Goal: Transaction & Acquisition: Book appointment/travel/reservation

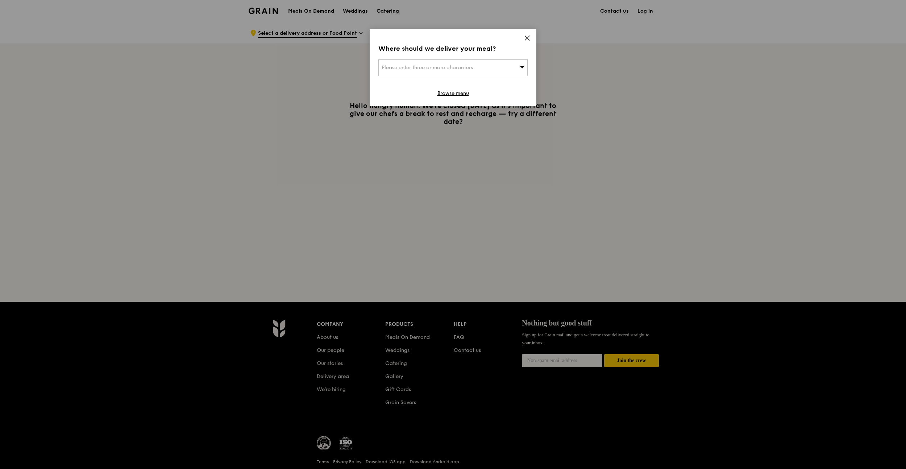
click at [527, 38] on icon at bounding box center [527, 38] width 4 height 4
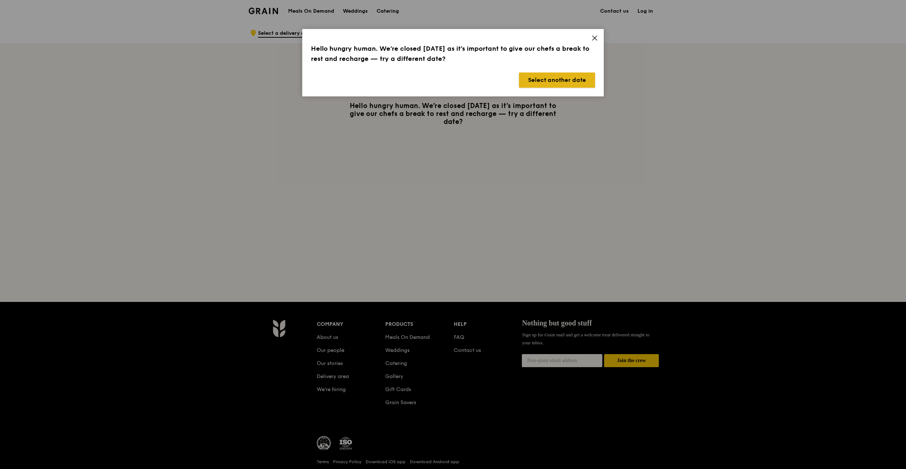
click at [547, 82] on button "Select another date" at bounding box center [557, 79] width 76 height 15
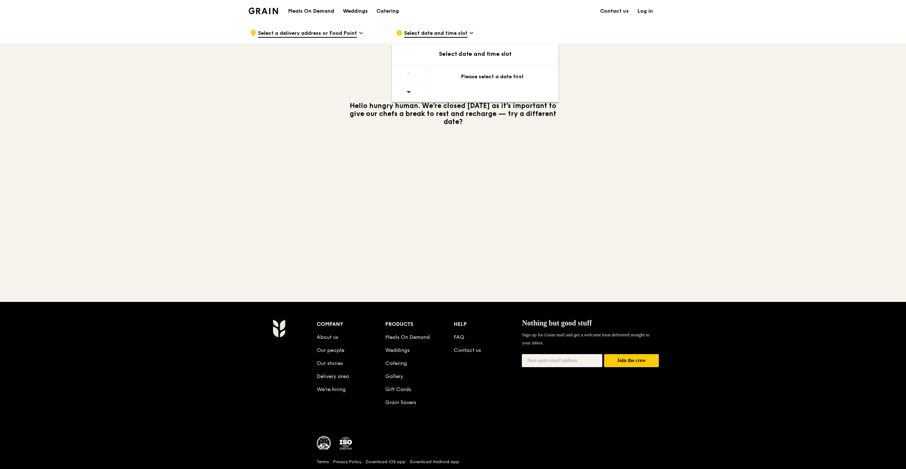
click at [409, 90] on icon at bounding box center [408, 91] width 5 height 5
click at [312, 33] on span "Select a delivery address or Food Point" at bounding box center [307, 34] width 99 height 8
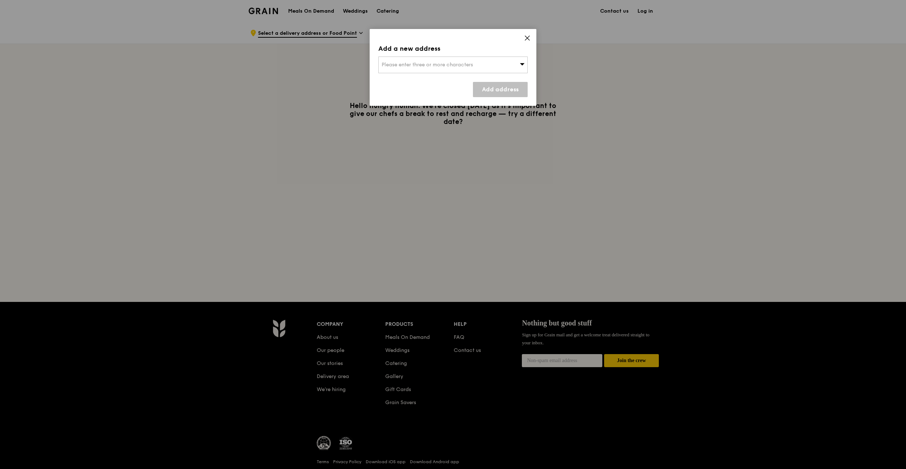
click at [423, 63] on span "Please enter three or more characters" at bounding box center [427, 65] width 91 height 6
click at [418, 63] on input "search" at bounding box center [453, 65] width 149 height 16
click at [388, 82] on li "Please enter 3 or more characters" at bounding box center [453, 79] width 149 height 13
click at [409, 58] on input "search" at bounding box center [453, 65] width 149 height 16
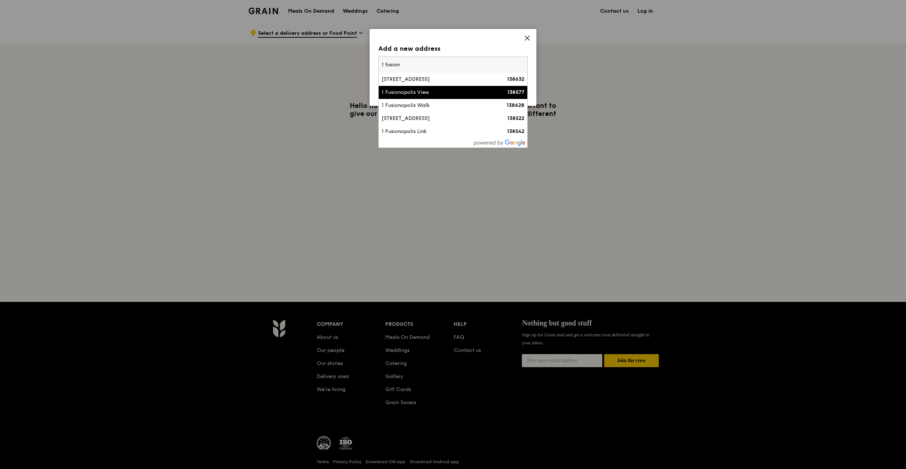
type input "1 fusion"
click at [410, 91] on div "1 Fusionopolis View" at bounding box center [435, 92] width 107 height 7
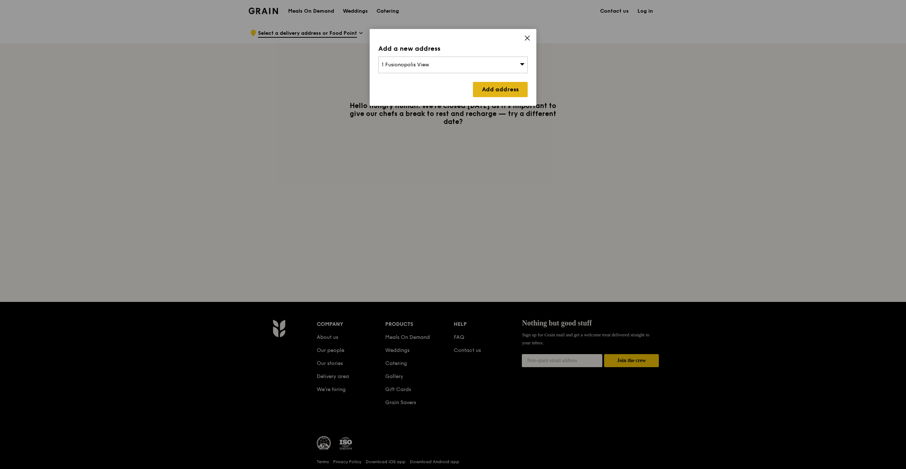
click at [507, 89] on link "Add address" at bounding box center [500, 89] width 55 height 15
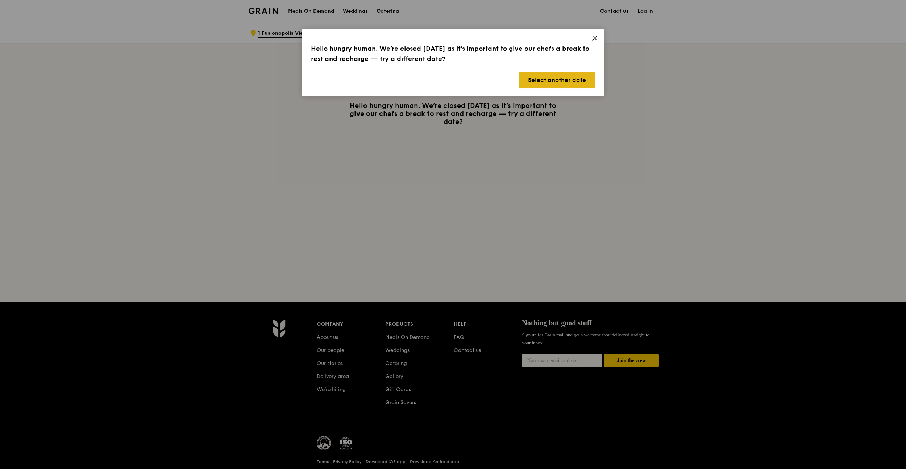
click at [547, 79] on button "Select another date" at bounding box center [557, 79] width 76 height 15
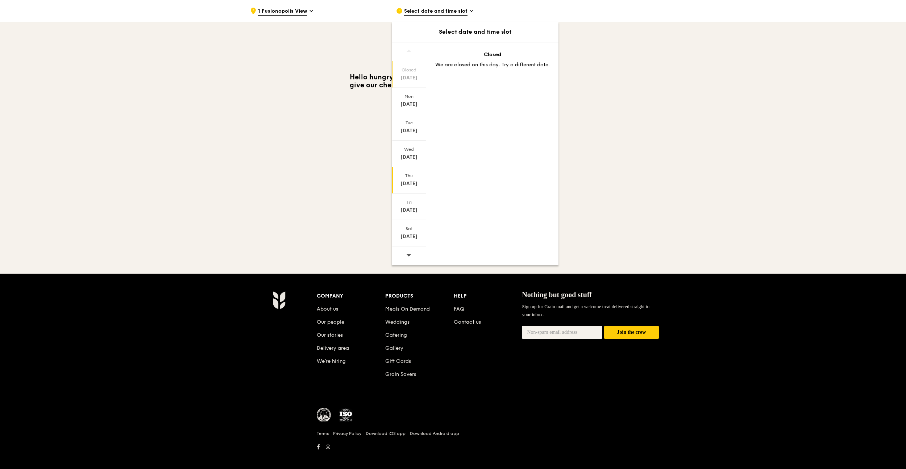
scroll to position [34, 0]
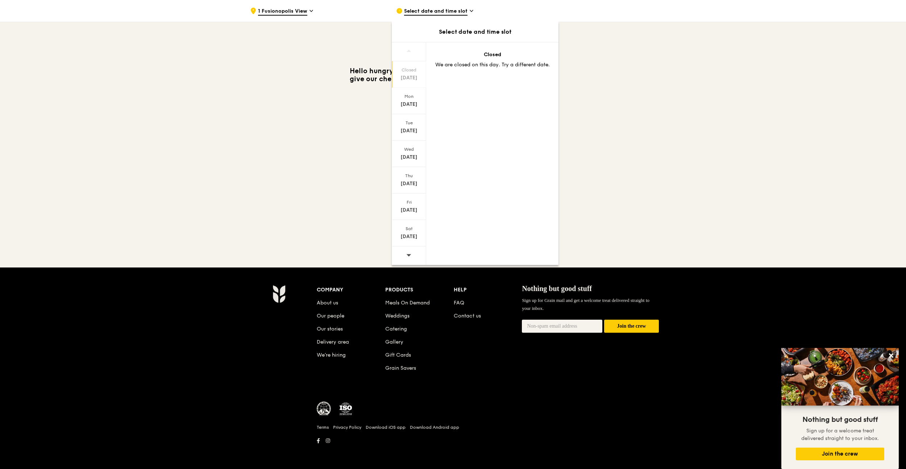
click at [407, 254] on icon at bounding box center [408, 254] width 5 height 5
click at [413, 154] on div "Sep 3" at bounding box center [409, 157] width 32 height 7
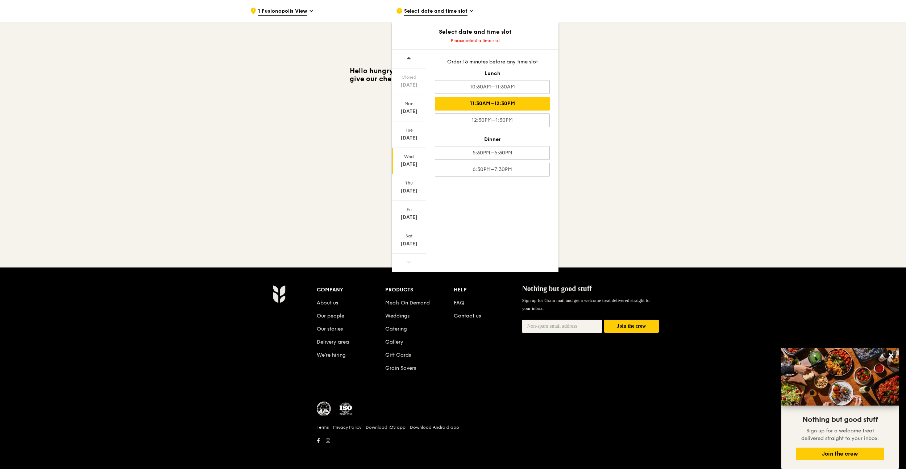
click at [517, 104] on div "11:30AM–12:30PM" at bounding box center [492, 104] width 115 height 14
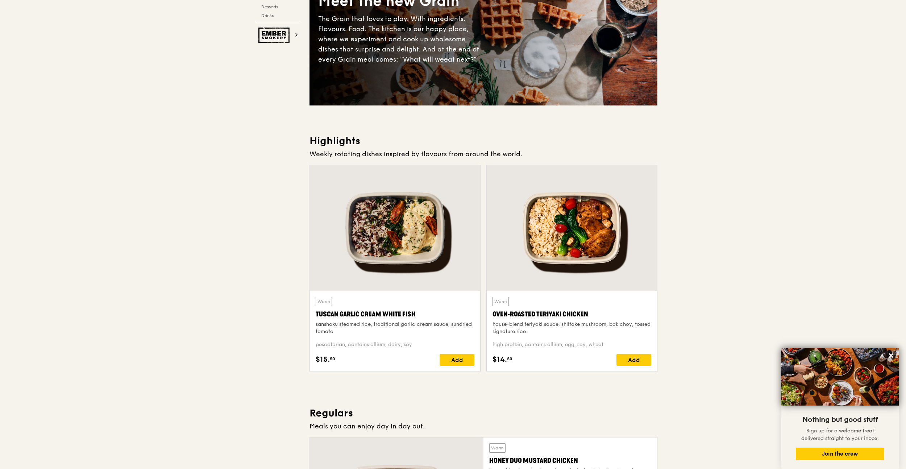
scroll to position [0, 0]
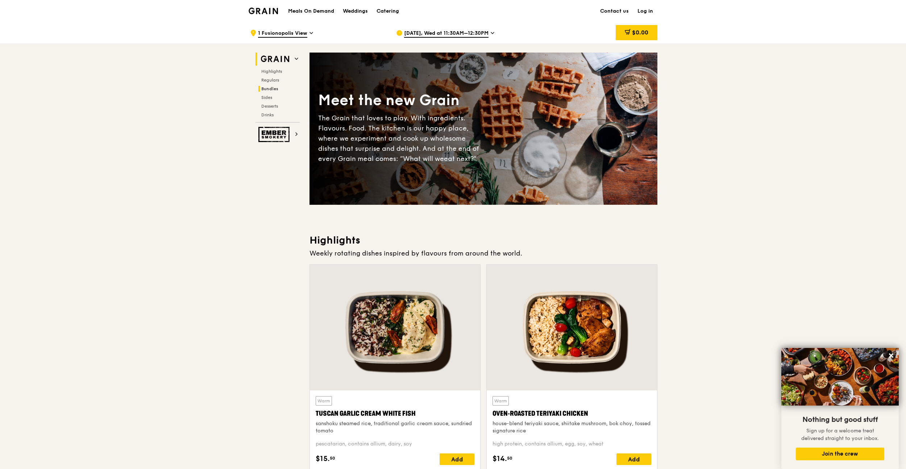
click at [271, 88] on span "Bundles" at bounding box center [269, 88] width 17 height 5
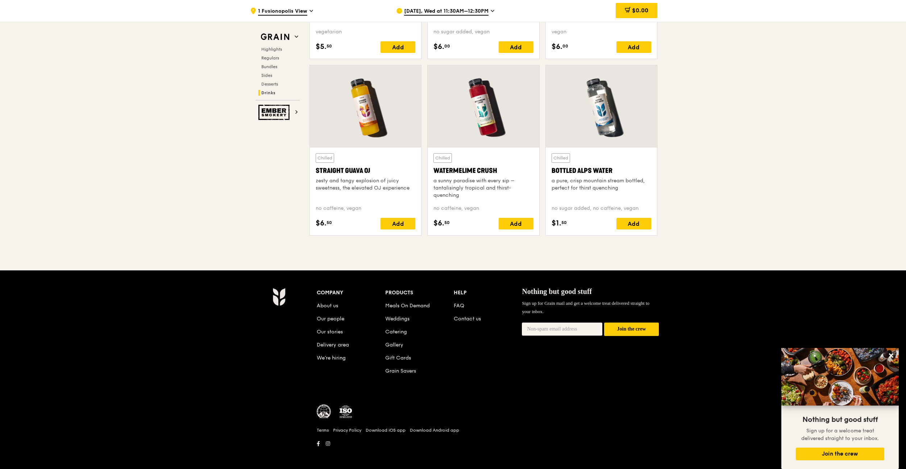
scroll to position [2843, 0]
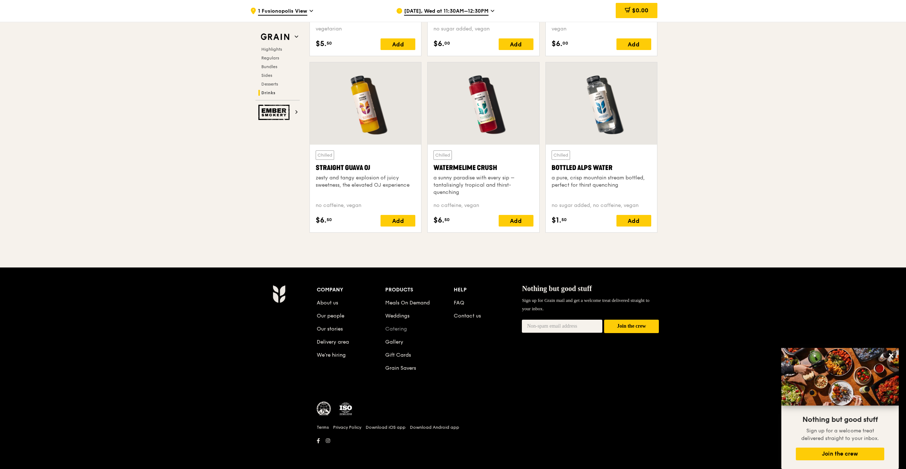
click at [398, 329] on link "Catering" at bounding box center [396, 329] width 22 height 6
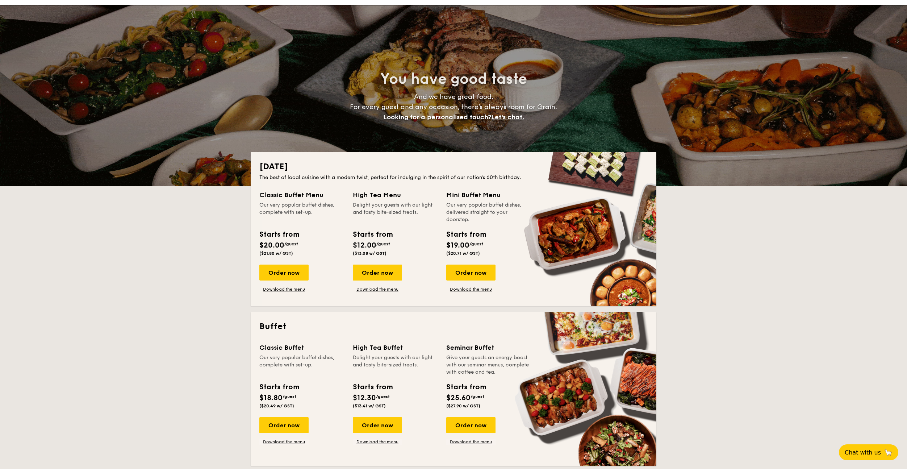
scroll to position [17, 0]
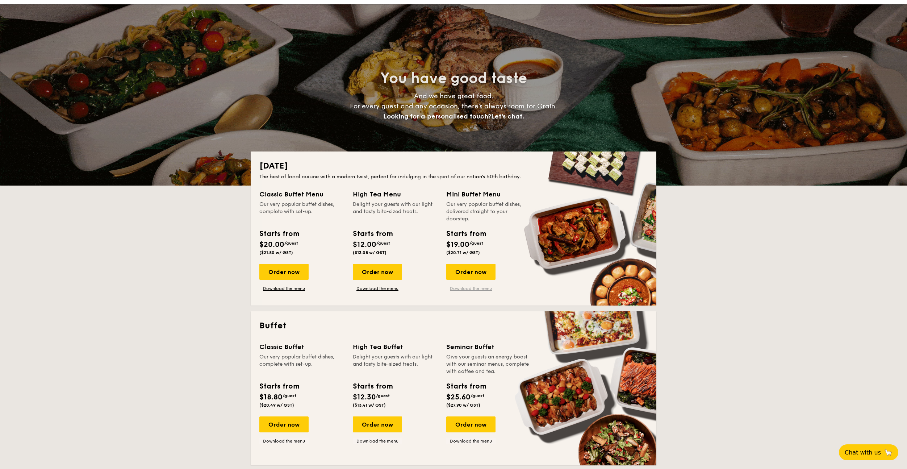
click at [474, 287] on link "Download the menu" at bounding box center [470, 289] width 49 height 6
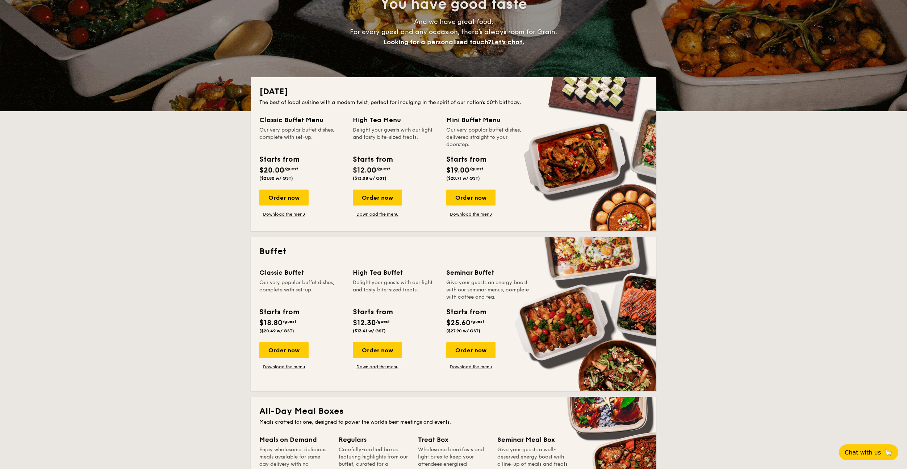
scroll to position [93, 0]
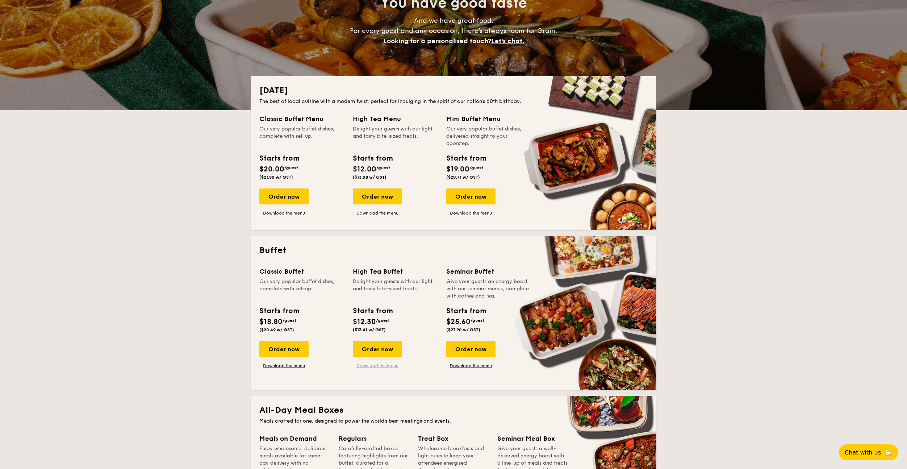
click at [376, 366] on link "Download the menu" at bounding box center [377, 366] width 49 height 6
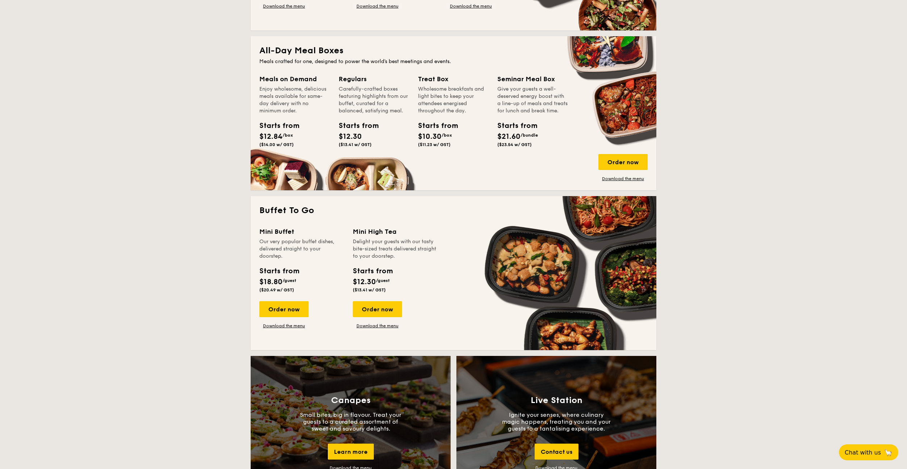
scroll to position [458, 0]
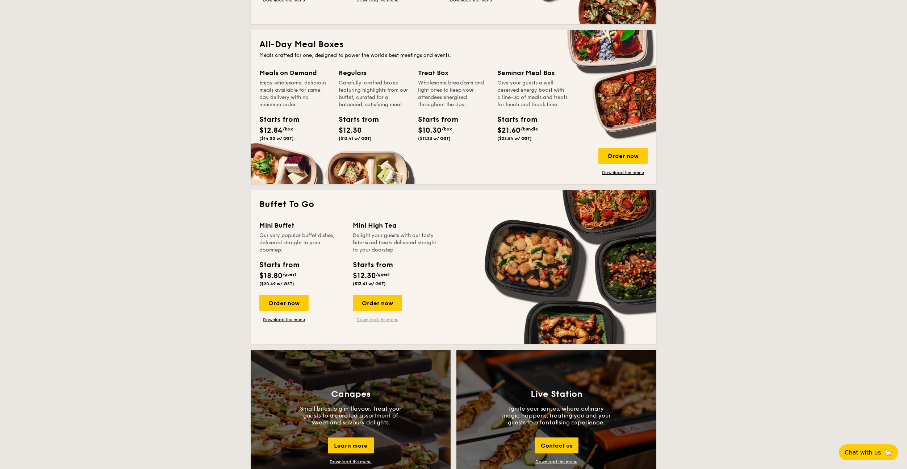
click at [373, 320] on link "Download the menu" at bounding box center [377, 320] width 49 height 6
click at [381, 307] on div "Order now" at bounding box center [377, 303] width 49 height 16
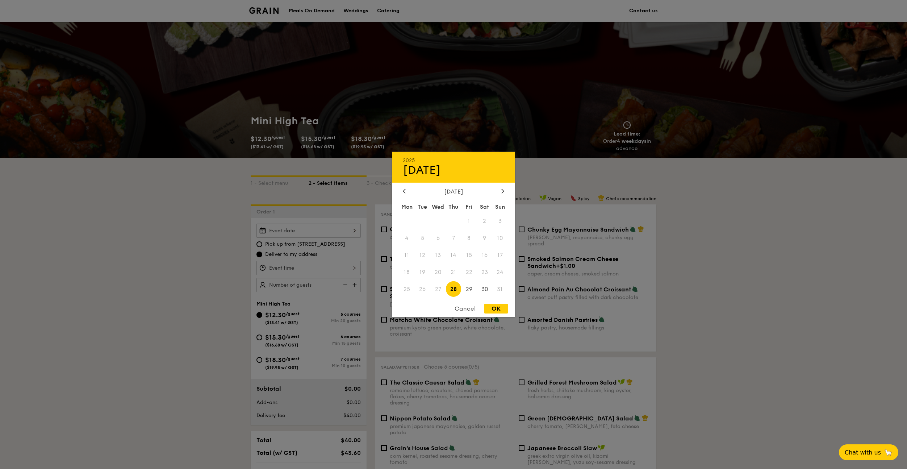
click at [348, 229] on div "2025 Aug [DATE] Tue Wed Thu Fri Sat Sun 1 2 3 4 5 6 7 8 9 10 11 12 13 14 15 16 …" at bounding box center [309, 231] width 104 height 14
click at [501, 191] on div at bounding box center [503, 191] width 7 height 7
click at [439, 221] on span "3" at bounding box center [439, 221] width 16 height 16
click at [499, 307] on div "OK" at bounding box center [497, 309] width 24 height 10
type input "[DATE]"
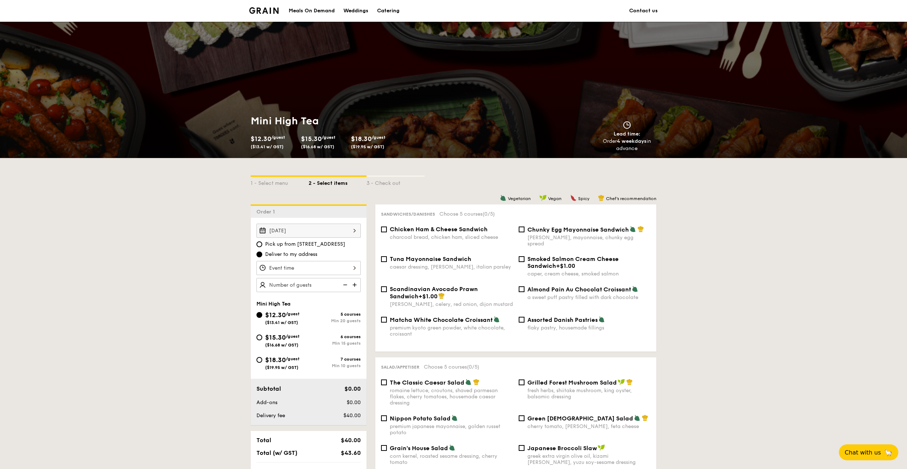
click at [334, 266] on div at bounding box center [309, 268] width 104 height 14
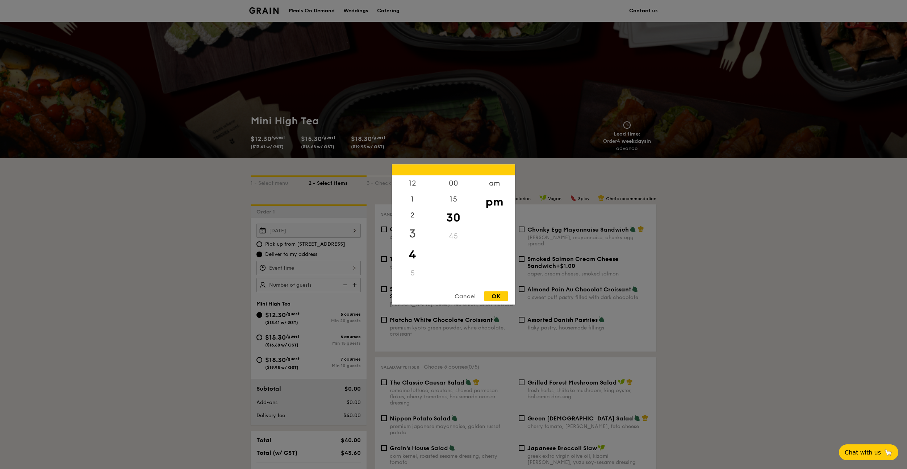
click at [413, 234] on div "3" at bounding box center [412, 233] width 41 height 21
click at [500, 295] on div "OK" at bounding box center [497, 296] width 24 height 10
type input "3:30PM"
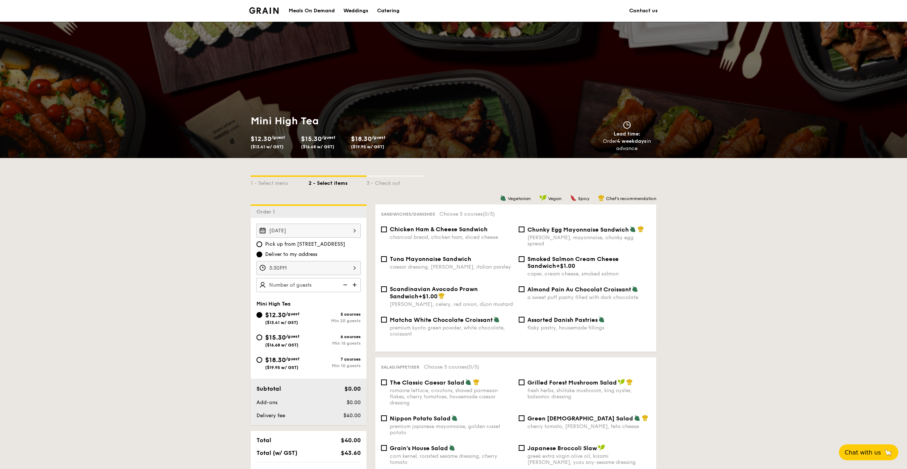
click at [355, 284] on img at bounding box center [355, 285] width 11 height 14
click at [344, 284] on img at bounding box center [344, 285] width 11 height 14
type input "20 guests"
click at [279, 362] on span "$18.30" at bounding box center [275, 360] width 21 height 8
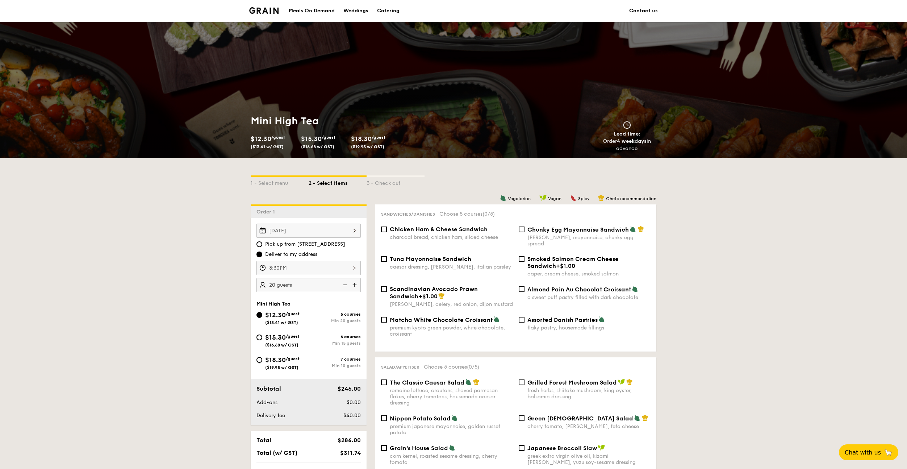
click at [262, 362] on input "$18.30 /guest ($19.95 w/ GST) 7 courses Min 10 guests" at bounding box center [260, 360] width 6 height 6
radio input "true"
click at [345, 284] on img at bounding box center [344, 285] width 11 height 14
click at [344, 284] on img at bounding box center [344, 285] width 11 height 14
type input "10 guests"
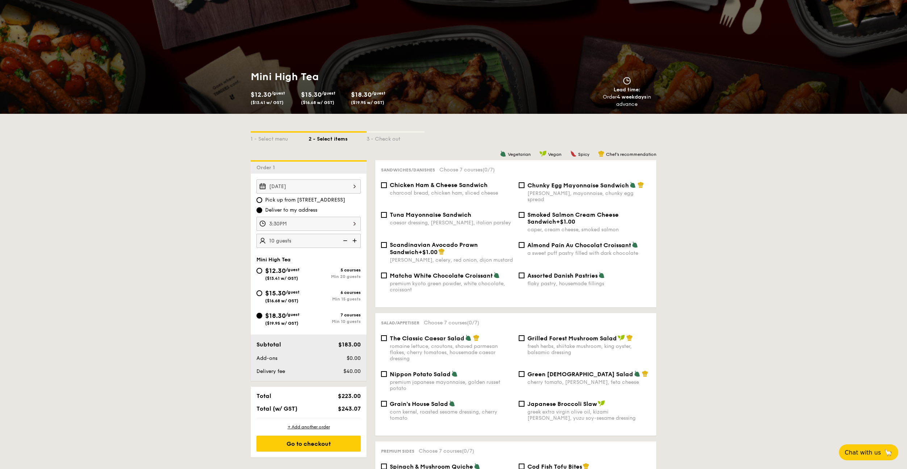
scroll to position [45, 0]
click at [525, 186] on div "Chunky Egg Mayonnaise Sandwich dijon mustard, mayonnaise, chunky egg spread" at bounding box center [585, 191] width 138 height 21
click at [523, 186] on input "Chunky Egg Mayonnaise Sandwich dijon mustard, mayonnaise, chunky egg spread" at bounding box center [522, 185] width 6 height 6
checkbox input "true"
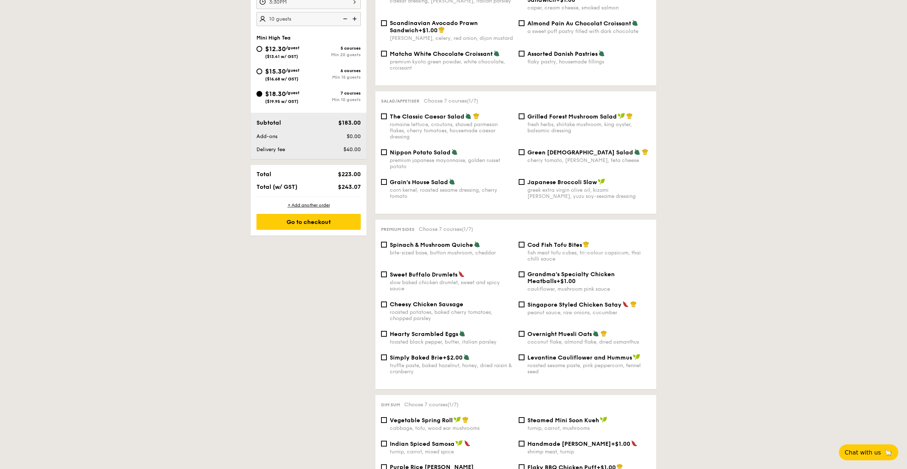
scroll to position [267, 0]
click at [520, 240] on input "Cod Fish Tofu Bites fish meat tofu cubes, tri-colour capsicum, thai chilli sauce" at bounding box center [522, 243] width 6 height 6
checkbox input "true"
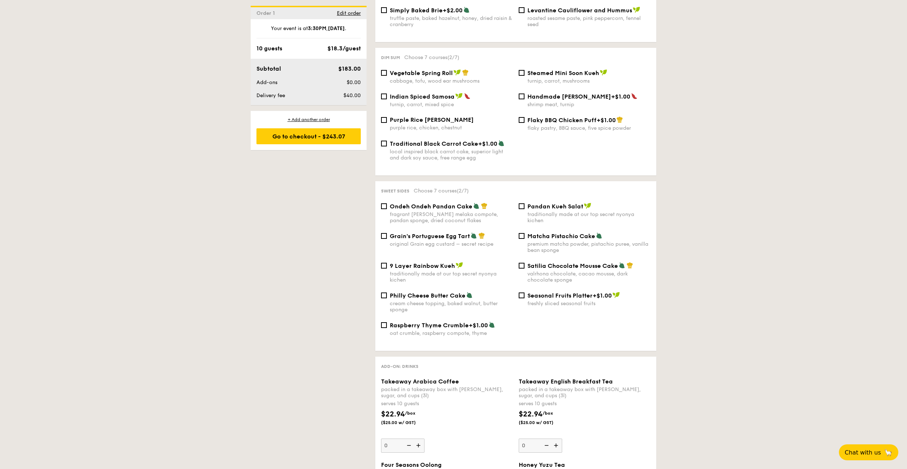
scroll to position [608, 0]
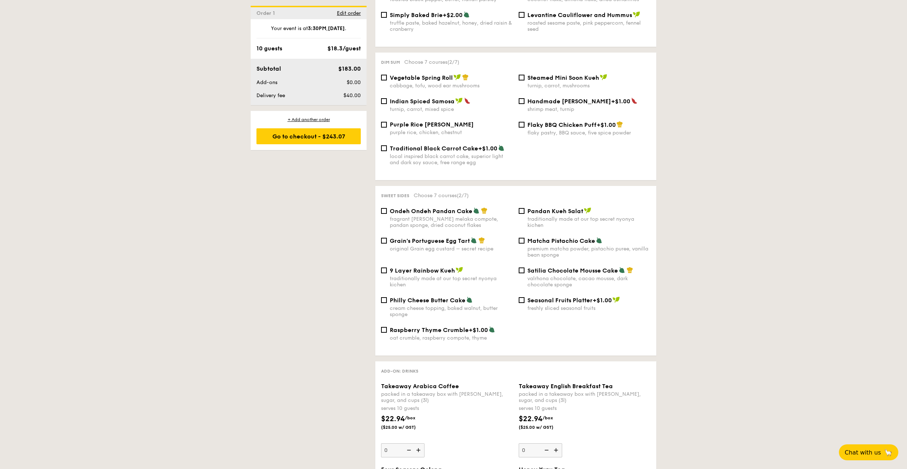
click at [418, 237] on span "Grain's Portuguese Egg Tart" at bounding box center [430, 240] width 80 height 7
click at [387, 238] on input "Grain's Portuguese Egg Tart original Grain egg custard – secret recipe" at bounding box center [384, 241] width 6 height 6
checkbox input "true"
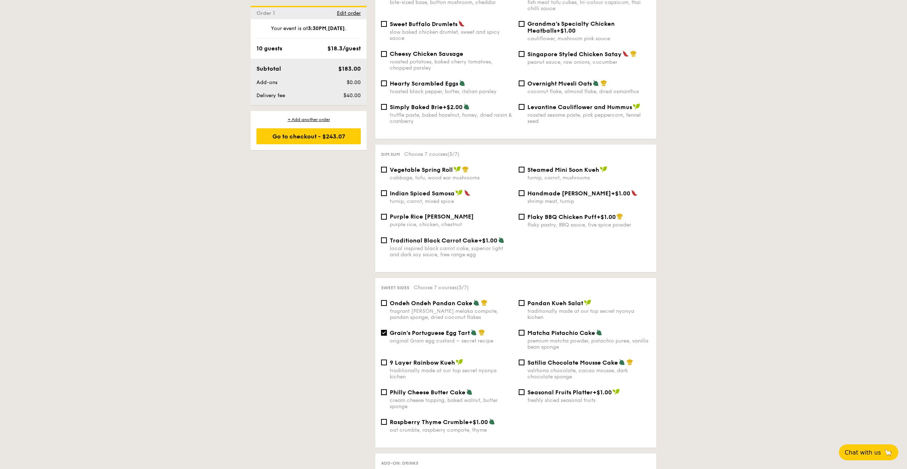
scroll to position [515, 0]
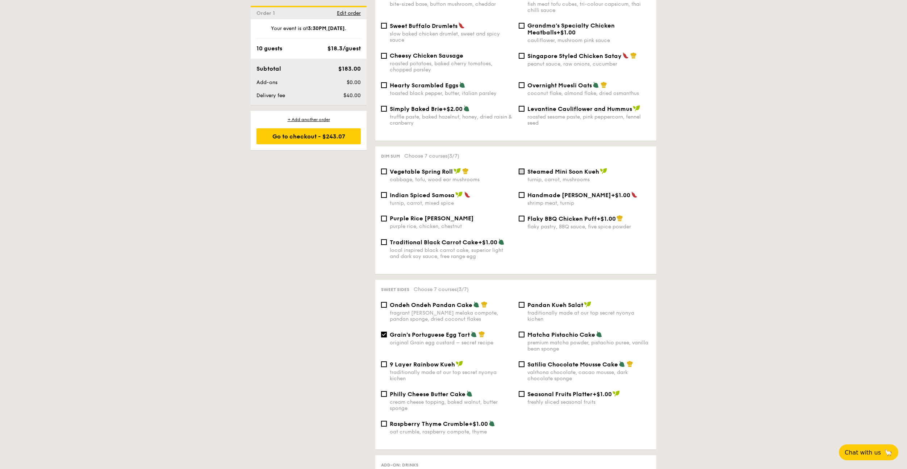
click at [524, 169] on input "Steamed Mini Soon Kueh turnip, carrot, mushrooms" at bounding box center [522, 172] width 6 height 6
checkbox input "true"
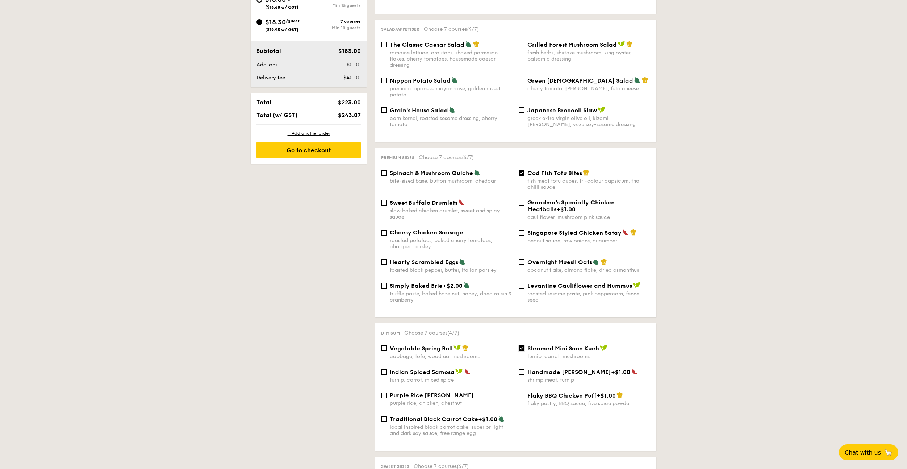
scroll to position [326, 0]
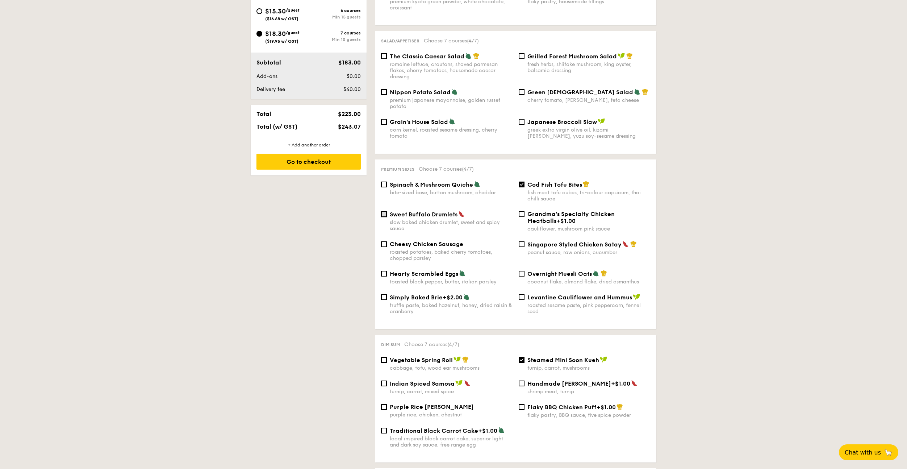
click at [386, 211] on input "Sweet Buffalo Drumlets slow baked chicken drumlet, sweet and spicy sauce" at bounding box center [384, 214] width 6 height 6
checkbox input "true"
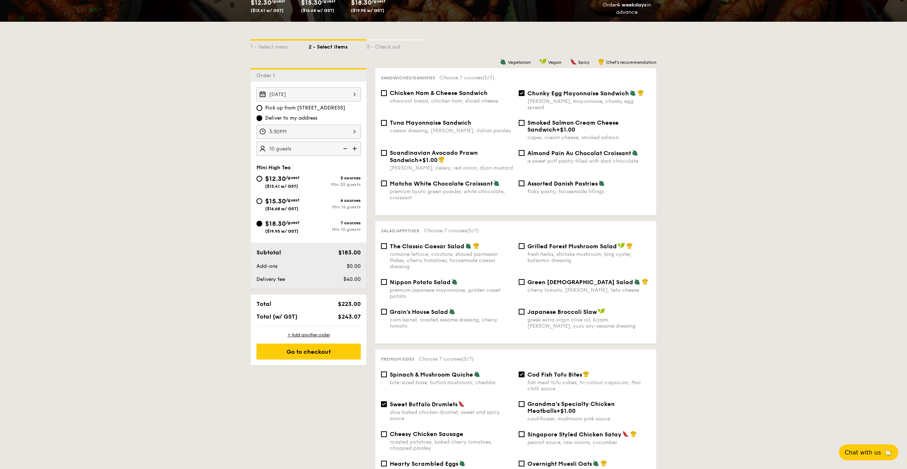
scroll to position [135, 0]
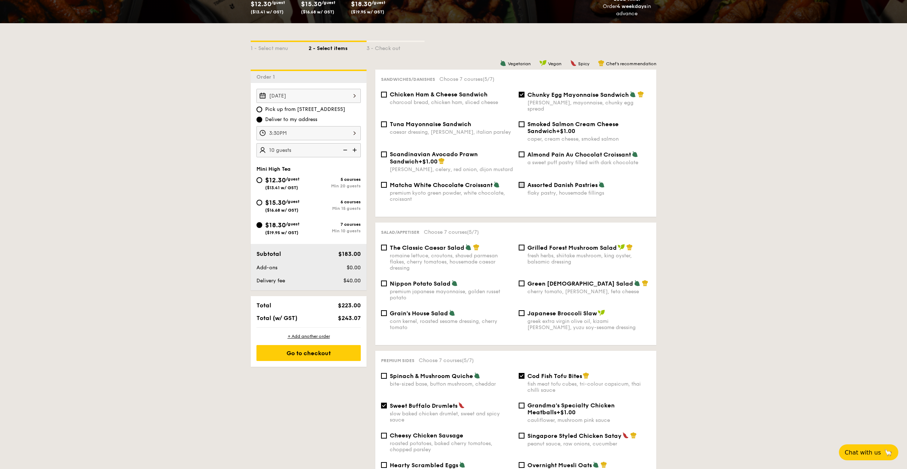
click at [522, 182] on input "Assorted Danish Pastries flaky pastry, housemade fillings" at bounding box center [522, 185] width 6 height 6
checkbox input "true"
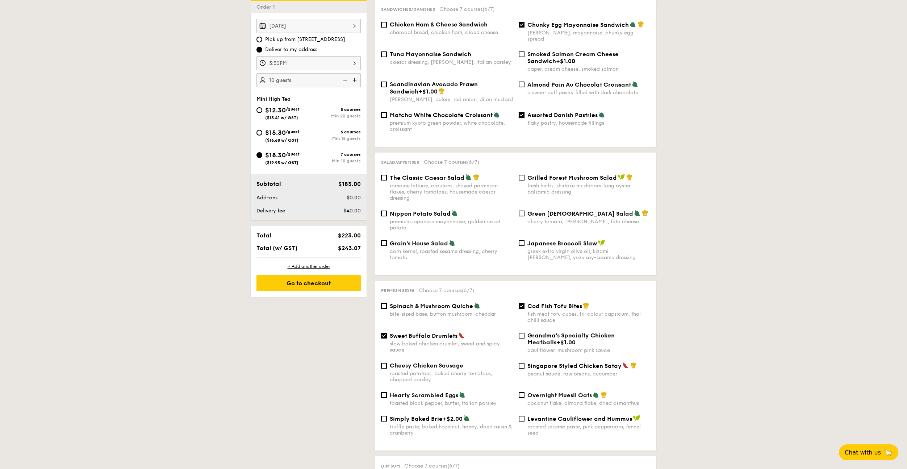
scroll to position [205, 0]
click at [424, 302] on span "Spinach & Mushroom Quiche" at bounding box center [431, 305] width 83 height 7
click at [387, 303] on input "Spinach & Mushroom Quiche bite-sized base, button mushroom, cheddar" at bounding box center [384, 306] width 6 height 6
checkbox input "true"
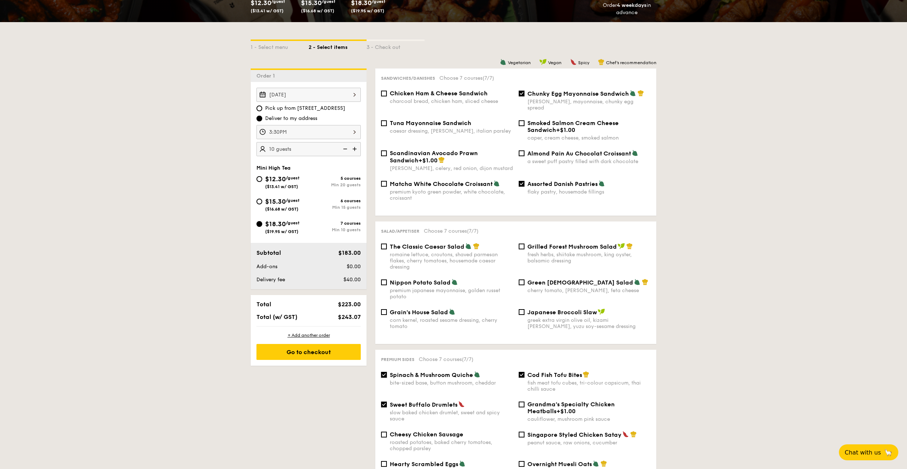
scroll to position [135, 0]
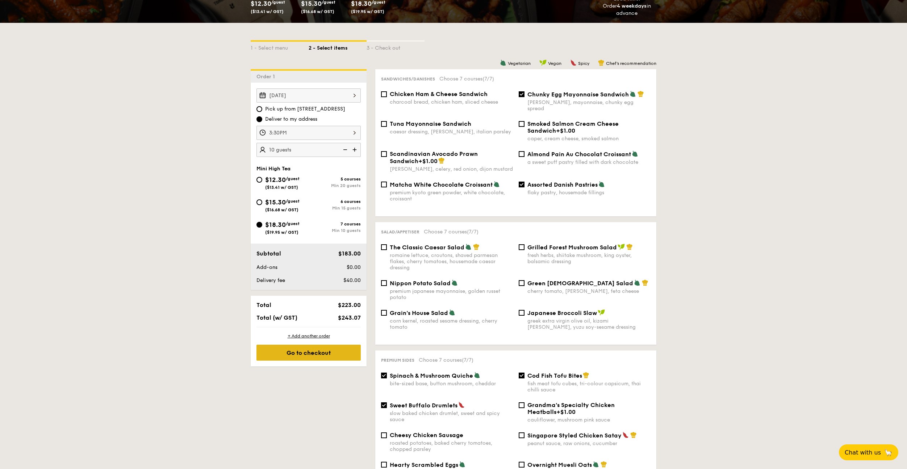
click at [313, 354] on div "Go to checkout" at bounding box center [309, 353] width 104 height 16
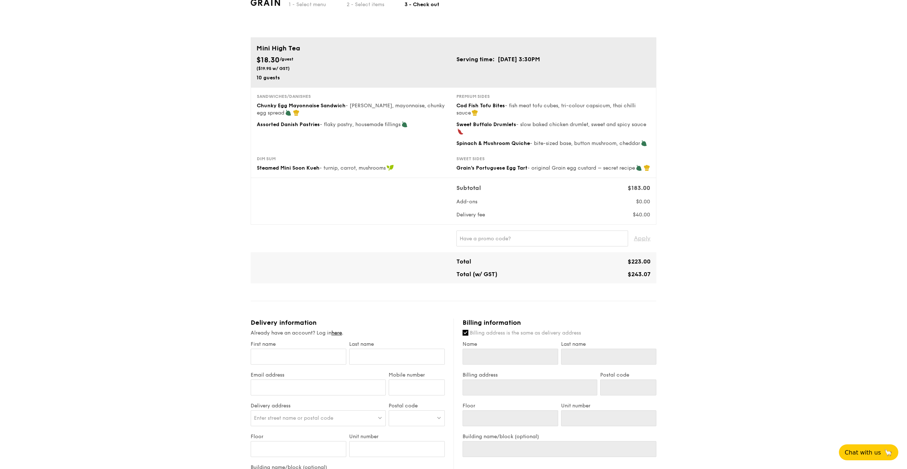
scroll to position [22, 0]
